Goal: Navigation & Orientation: Find specific page/section

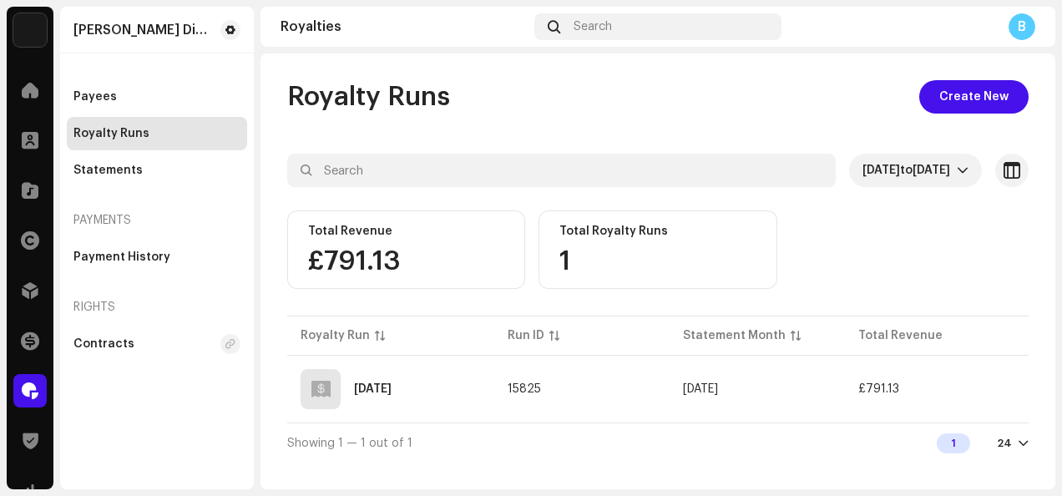
click at [798, 428] on div "Showing 1 — 1 out of 1 1 24" at bounding box center [657, 443] width 741 height 40
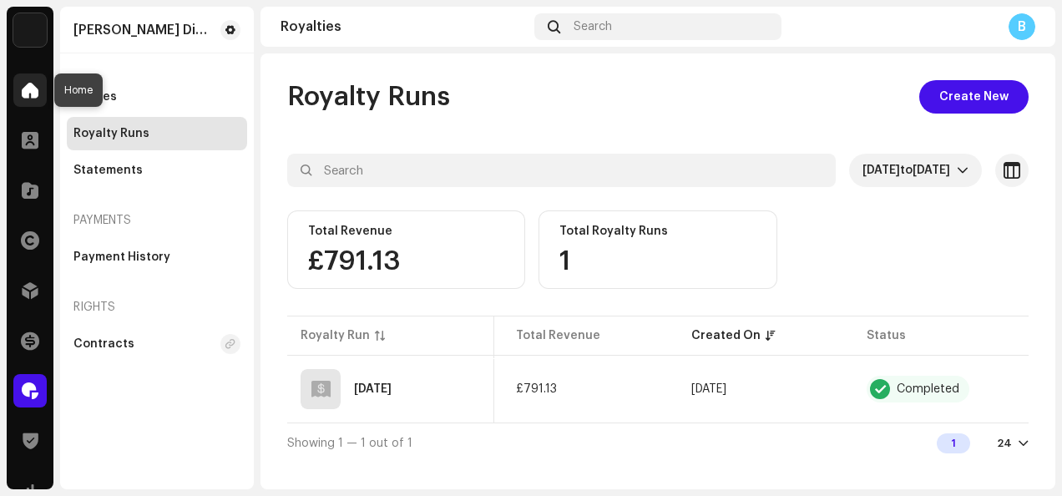
click at [37, 88] on span at bounding box center [30, 90] width 17 height 13
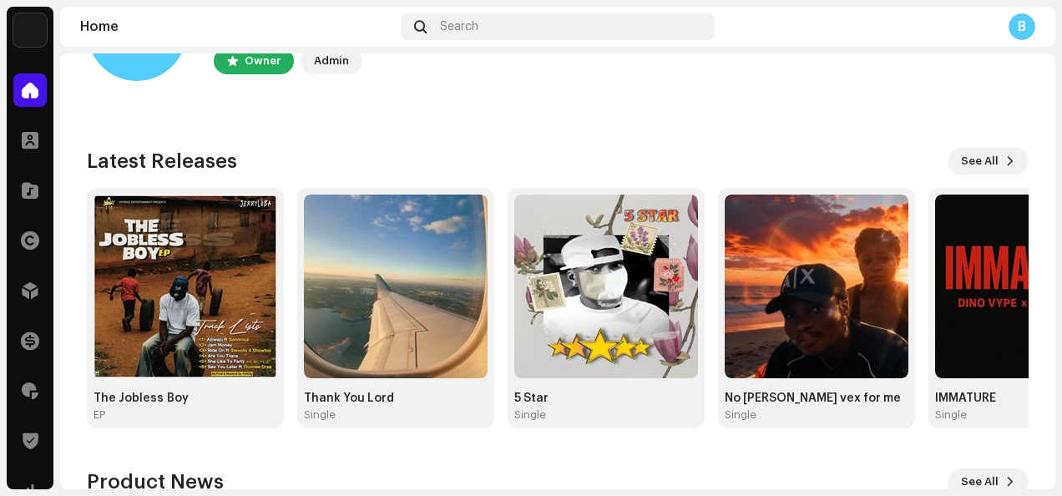
scroll to position [80, 0]
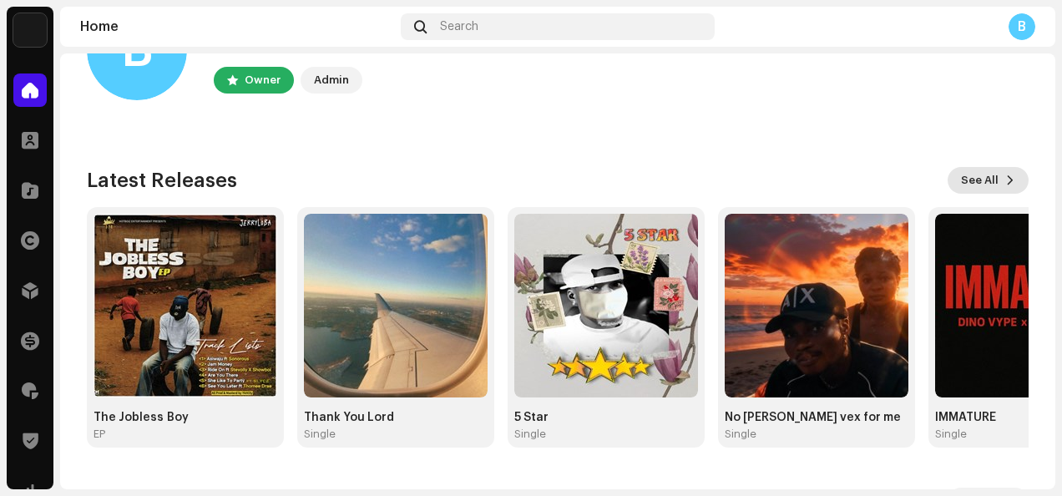
click at [966, 185] on span "See All" at bounding box center [980, 180] width 38 height 33
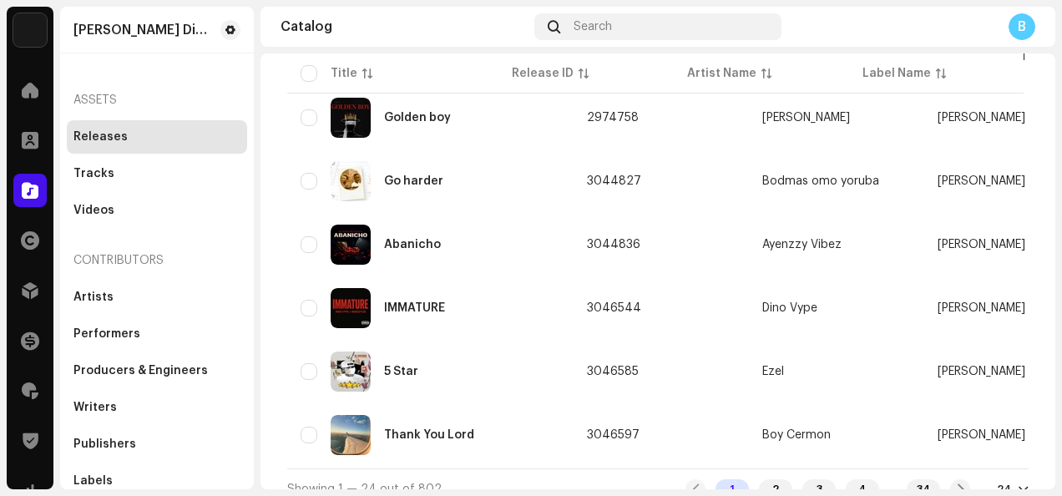
scroll to position [583, 0]
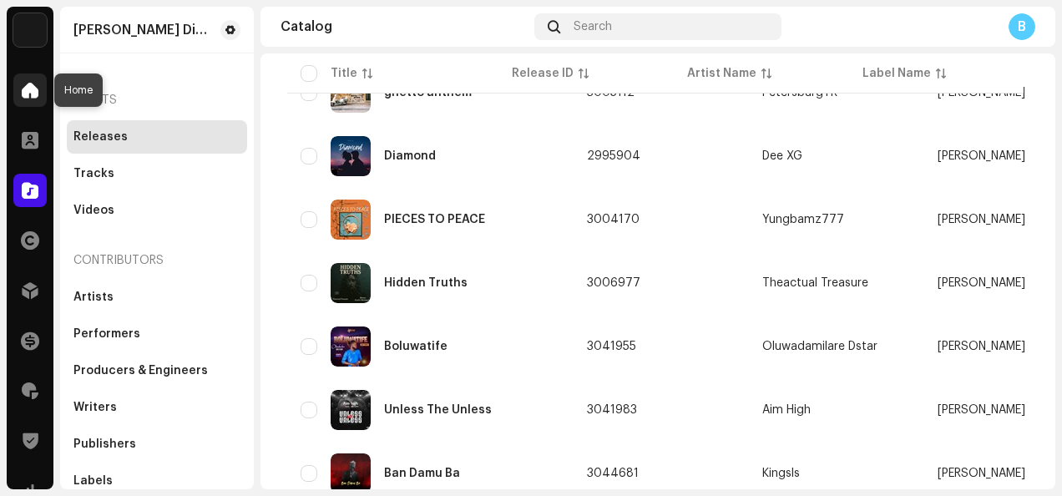
click at [20, 93] on div at bounding box center [29, 89] width 33 height 33
